Goal: Task Accomplishment & Management: Complete application form

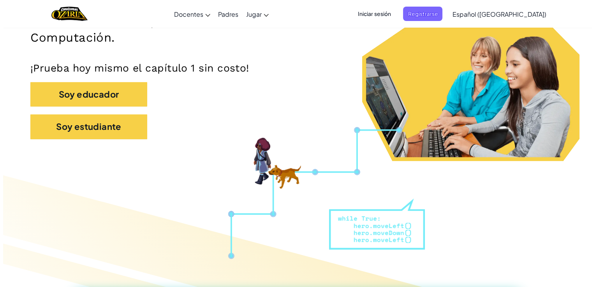
scroll to position [137, 0]
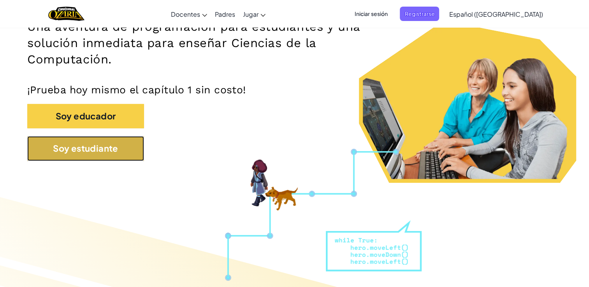
click at [135, 158] on button "Soy estudiante" at bounding box center [85, 148] width 117 height 25
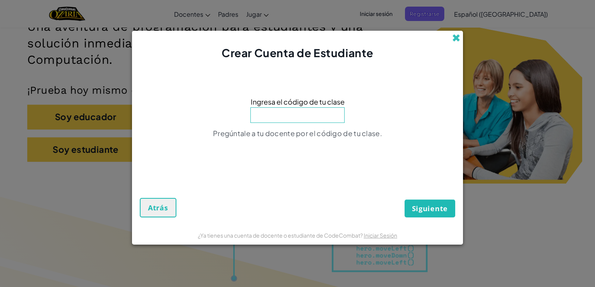
click at [456, 38] on span at bounding box center [456, 38] width 8 height 8
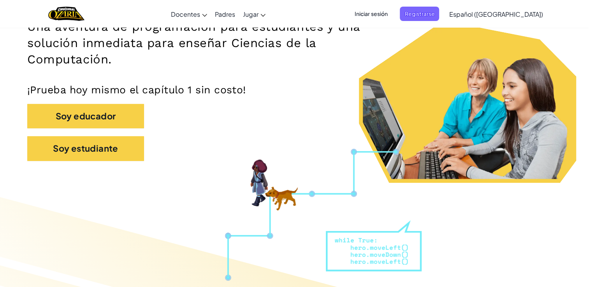
click at [392, 16] on span "Iniciar sesión" at bounding box center [371, 14] width 42 height 14
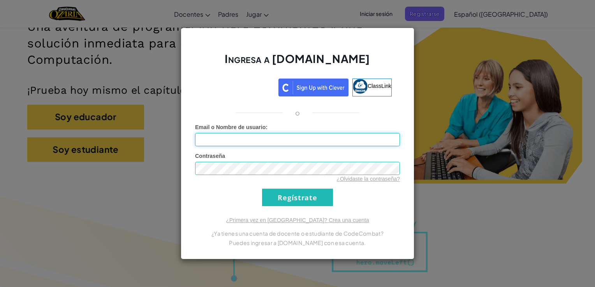
click at [293, 141] on input "Email o Nombre de usuario :" at bounding box center [297, 139] width 205 height 13
type input "[EMAIL_ADDRESS][DOMAIN_NAME]"
click at [291, 195] on input "Regístrate" at bounding box center [297, 198] width 71 height 18
